Goal: Task Accomplishment & Management: Complete application form

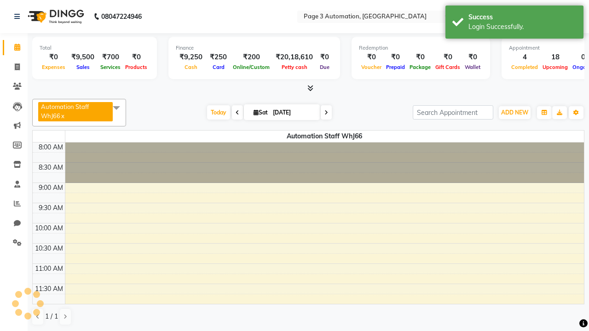
select select "en"
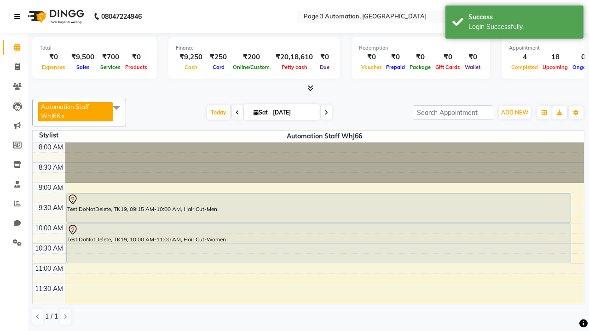
click at [19, 17] on icon at bounding box center [17, 16] width 6 height 6
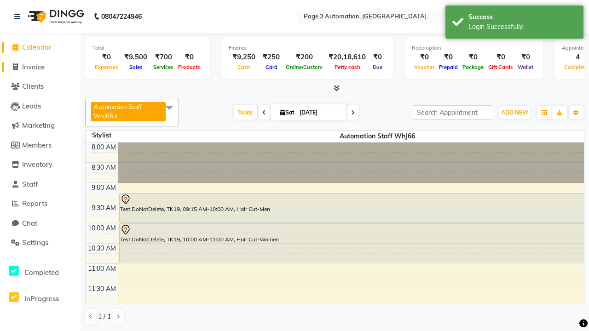
click at [40, 67] on span "Invoice" at bounding box center [33, 67] width 23 height 9
select select "service"
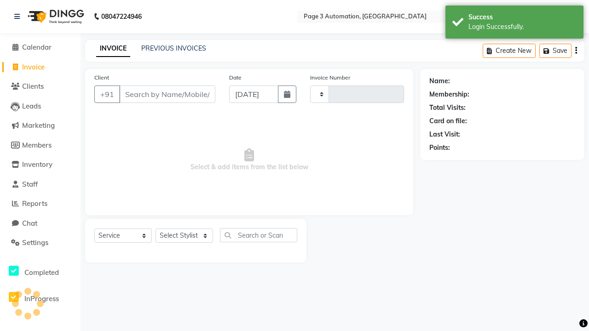
type input "10153"
select select "2774"
click at [19, 17] on icon at bounding box center [17, 16] width 6 height 6
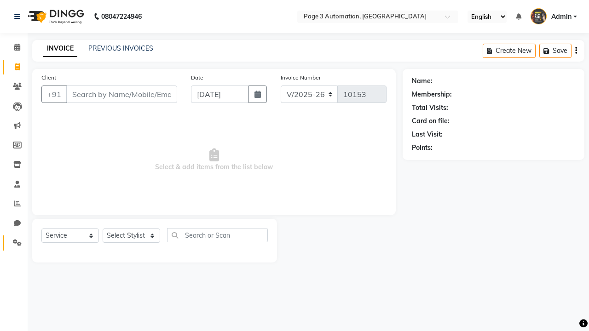
click at [14, 243] on icon at bounding box center [17, 242] width 9 height 7
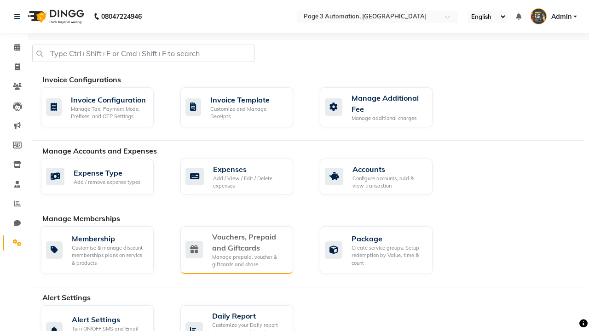
click at [249, 242] on div "Vouchers, Prepaid and Giftcards" at bounding box center [249, 243] width 74 height 22
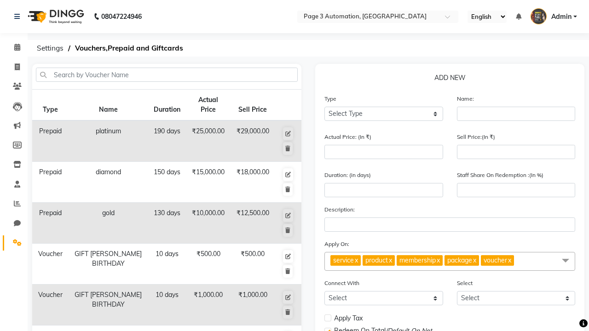
select select "P"
type input "Testing Prepaid CJm"
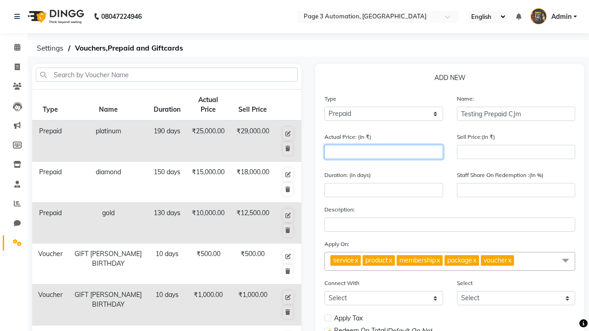
type input "1500"
type input "0"
type input "1500"
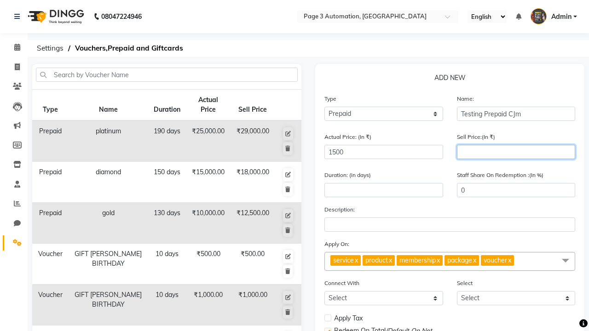
type input "1200"
type input "80"
type input "1200"
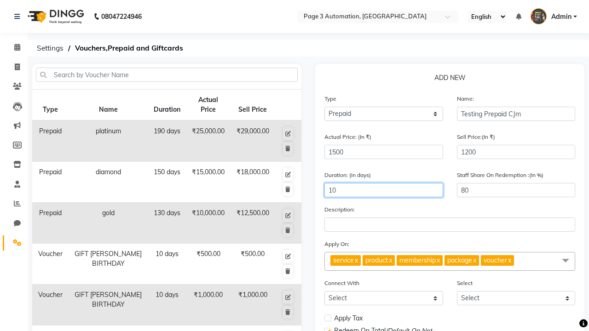
type input "10"
select select
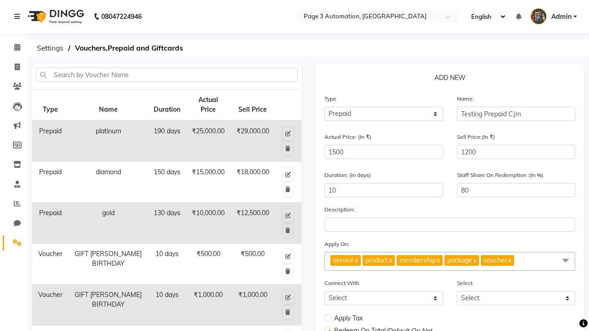
checkbox input "false"
checkbox input "true"
checkbox input "false"
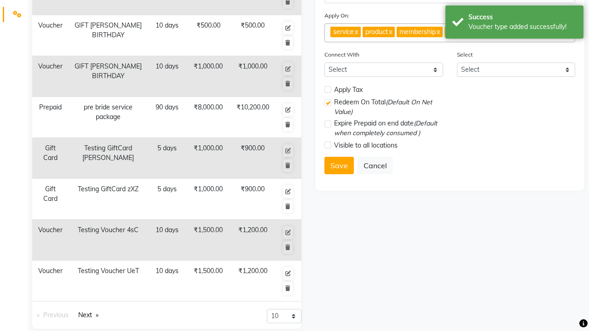
click at [515, 23] on div "Voucher type added successfully!" at bounding box center [523, 27] width 108 height 10
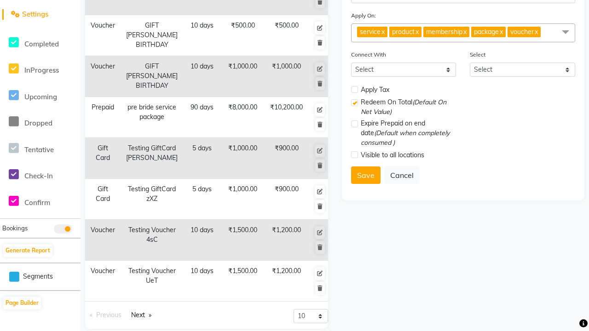
scroll to position [0, 0]
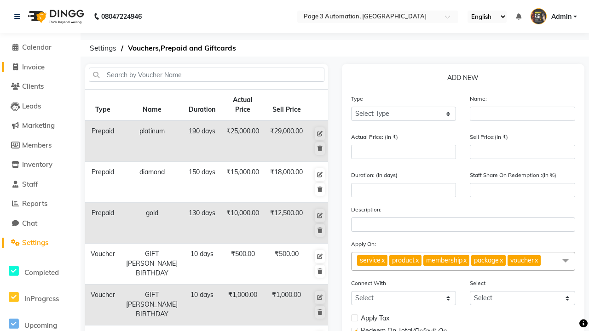
click at [40, 67] on span "Invoice" at bounding box center [33, 67] width 23 height 9
select select "2774"
select select "service"
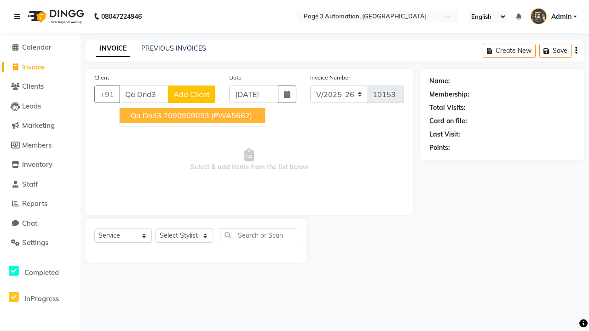
click at [193, 116] on ngb-highlight "7090909093" at bounding box center [186, 115] width 46 height 9
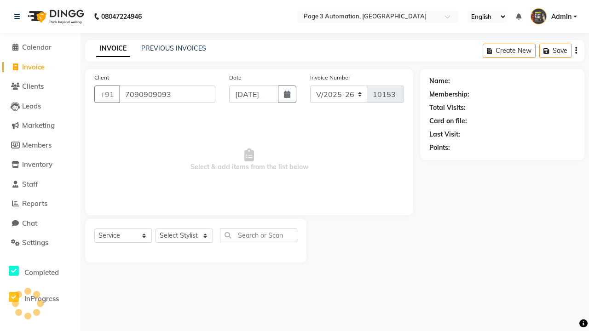
type input "7090909093"
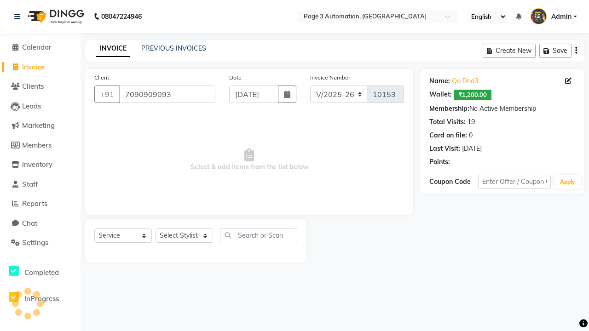
select select "P"
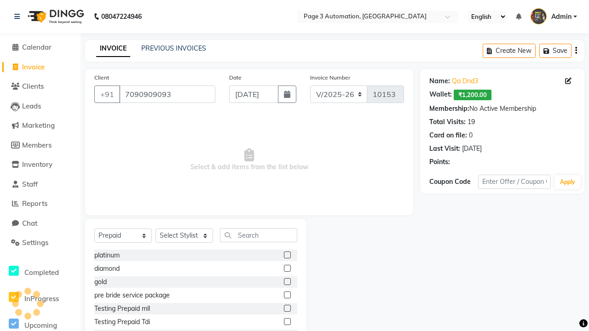
select select "71572"
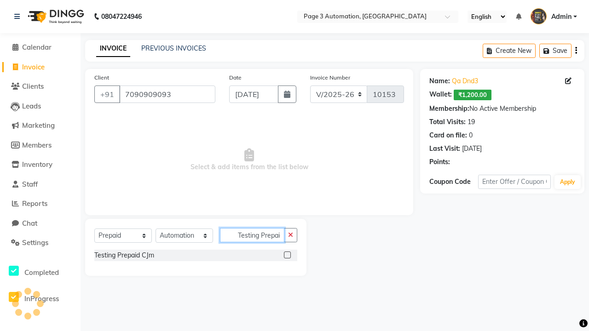
scroll to position [0, 5]
type input "Testing Prepaid CJm"
click at [287, 255] on label at bounding box center [287, 255] width 7 height 7
click at [287, 255] on input "checkbox" at bounding box center [287, 256] width 6 height 6
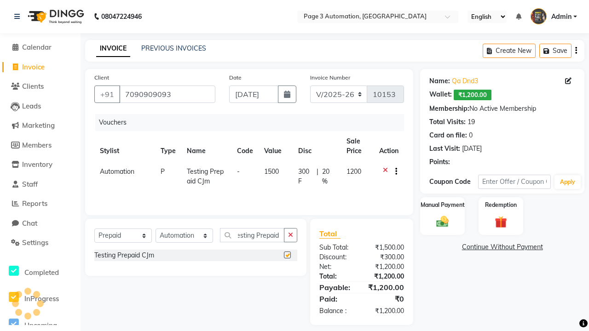
scroll to position [0, 0]
checkbox input "false"
click at [442, 205] on label "Manual Payment" at bounding box center [443, 205] width 46 height 9
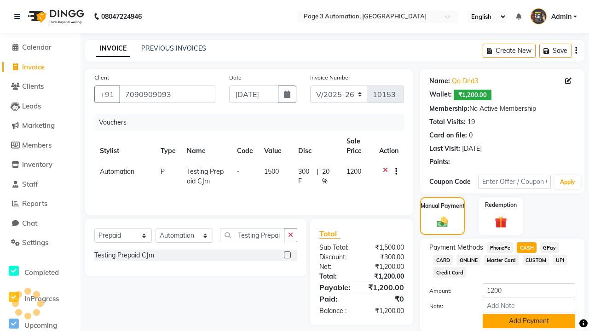
click at [529, 321] on button "Add Payment" at bounding box center [529, 321] width 93 height 14
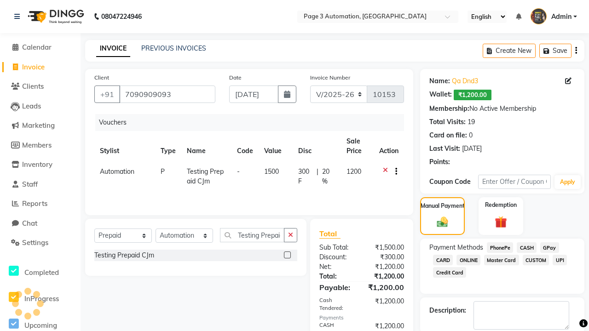
checkbox input "false"
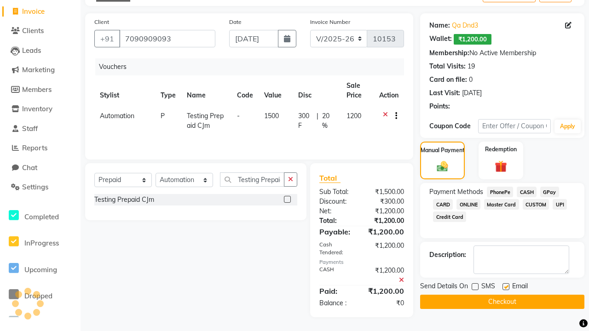
click at [506, 287] on label at bounding box center [506, 287] width 7 height 7
click at [506, 287] on input "checkbox" at bounding box center [506, 288] width 6 height 6
checkbox input "false"
click at [502, 302] on button "Checkout" at bounding box center [502, 302] width 164 height 14
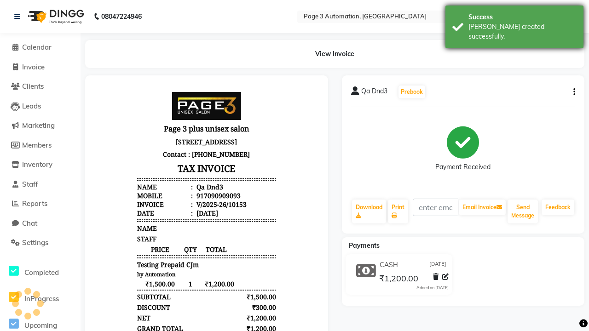
click at [515, 23] on div "[PERSON_NAME] created successfully." at bounding box center [523, 31] width 108 height 19
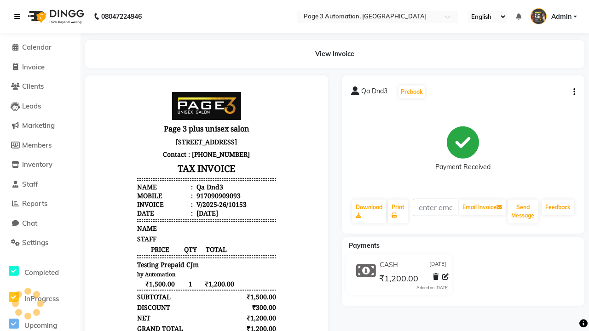
click at [19, 17] on icon at bounding box center [17, 16] width 6 height 6
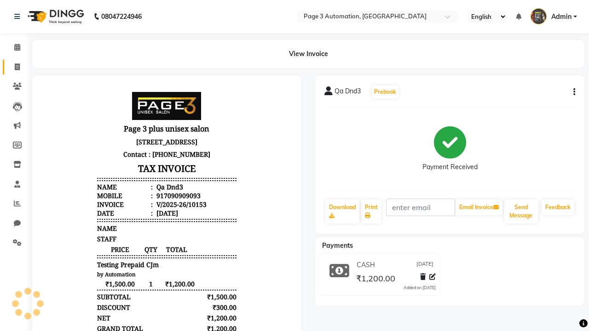
click at [14, 67] on span at bounding box center [17, 67] width 16 height 11
select select "2774"
select select "service"
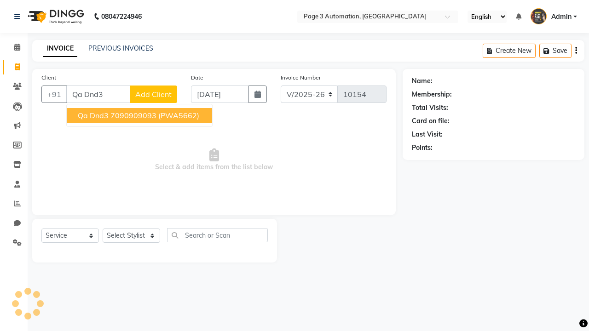
click at [140, 116] on ngb-highlight "7090909093" at bounding box center [133, 115] width 46 height 9
type input "7090909093"
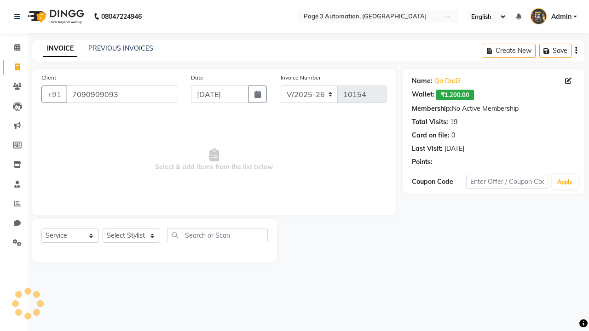
select select "71572"
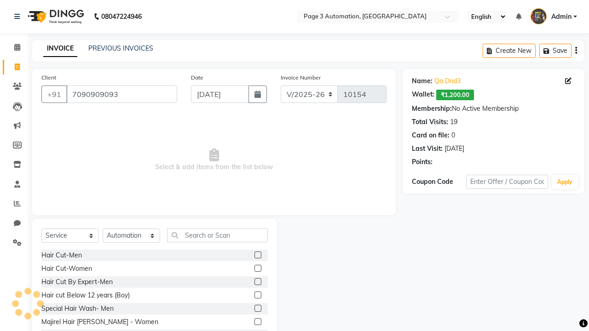
click at [257, 282] on label at bounding box center [258, 282] width 7 height 7
click at [257, 282] on input "checkbox" at bounding box center [258, 282] width 6 height 6
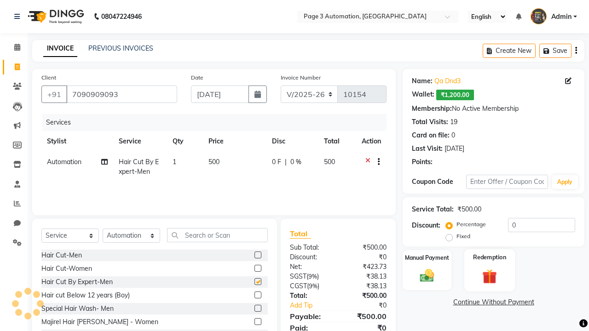
click at [490, 258] on label "Redemption" at bounding box center [489, 257] width 33 height 9
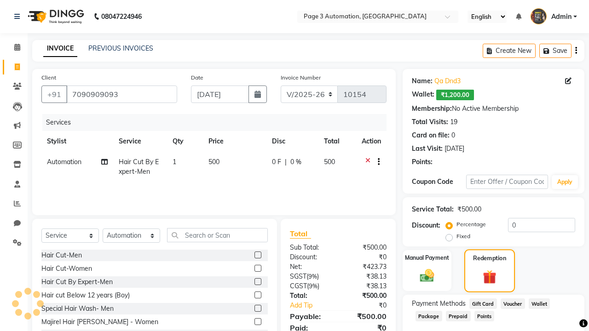
checkbox input "false"
click at [458, 316] on span "Prepaid" at bounding box center [458, 316] width 25 height 11
